Goal: Find specific page/section: Find specific page/section

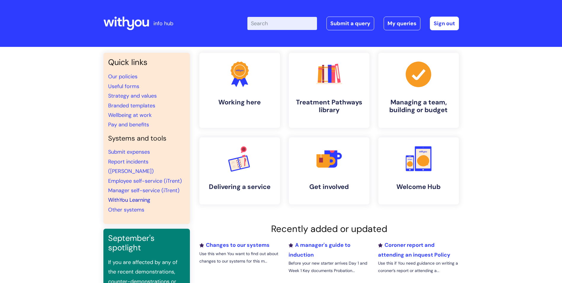
click at [142, 196] on link "WithYou Learning" at bounding box center [129, 199] width 42 height 7
